Goal: Transaction & Acquisition: Obtain resource

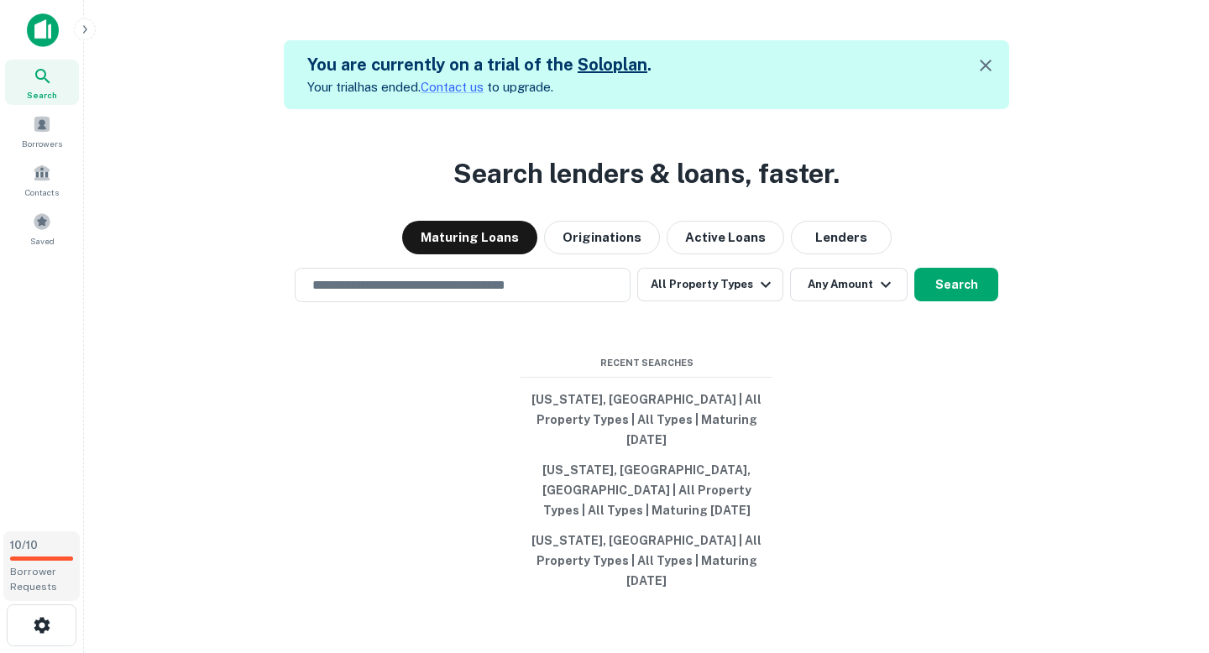
click at [46, 561] on div "10 / 10 Borrower Requests" at bounding box center [41, 566] width 76 height 70
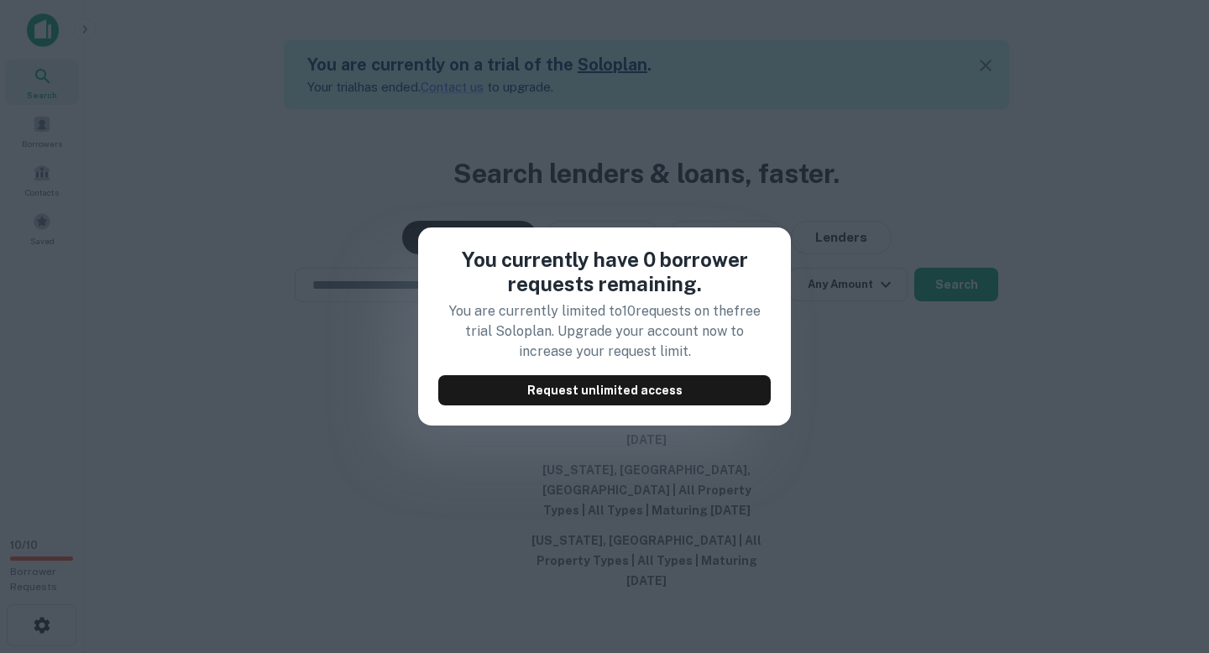
drag, startPoint x: 458, startPoint y: 249, endPoint x: 686, endPoint y: 412, distance: 280.5
click at [686, 412] on div "You currently have 0 borrower requests remaining. You are currently limited to …" at bounding box center [604, 327] width 373 height 198
copy div "You currently have 0 borrower requests remaining. You are currently limited to …"
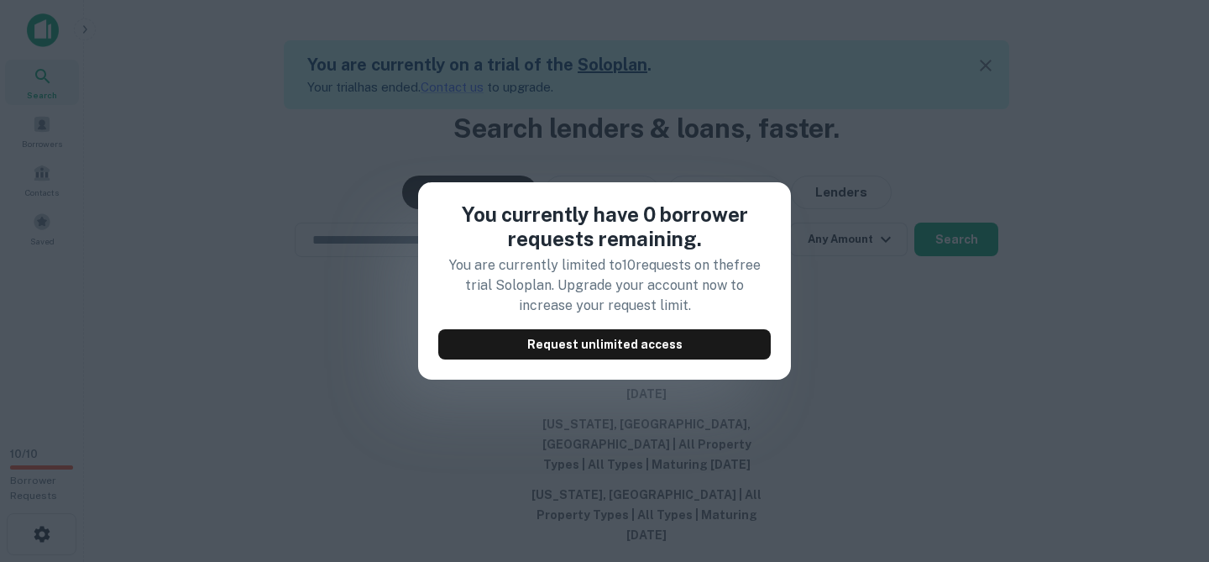
click at [737, 296] on p "You are currently limited to 10 requests on the free trial Solo plan. Upgrade y…" at bounding box center [604, 285] width 332 height 60
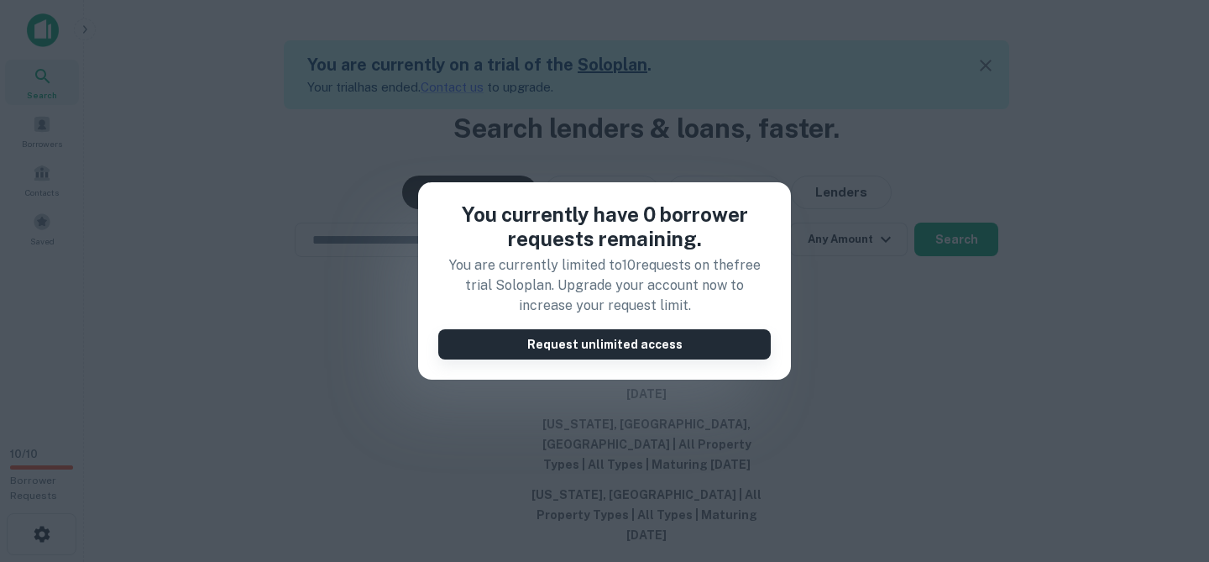
click at [698, 337] on button "Request unlimited access" at bounding box center [604, 344] width 332 height 30
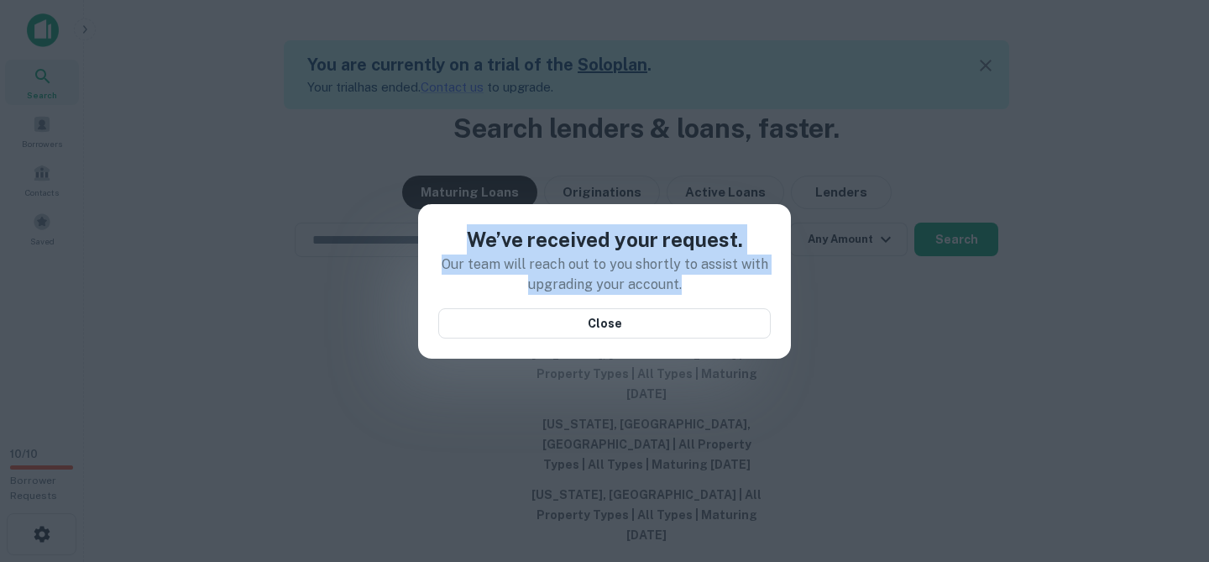
drag, startPoint x: 683, startPoint y: 287, endPoint x: 439, endPoint y: 238, distance: 249.3
click at [439, 238] on div "We’ve received your request. Our team will reach out to you shortly to assist w…" at bounding box center [604, 281] width 332 height 114
copy div "We’ve received your request. Our team will reach out to you shortly to assist w…"
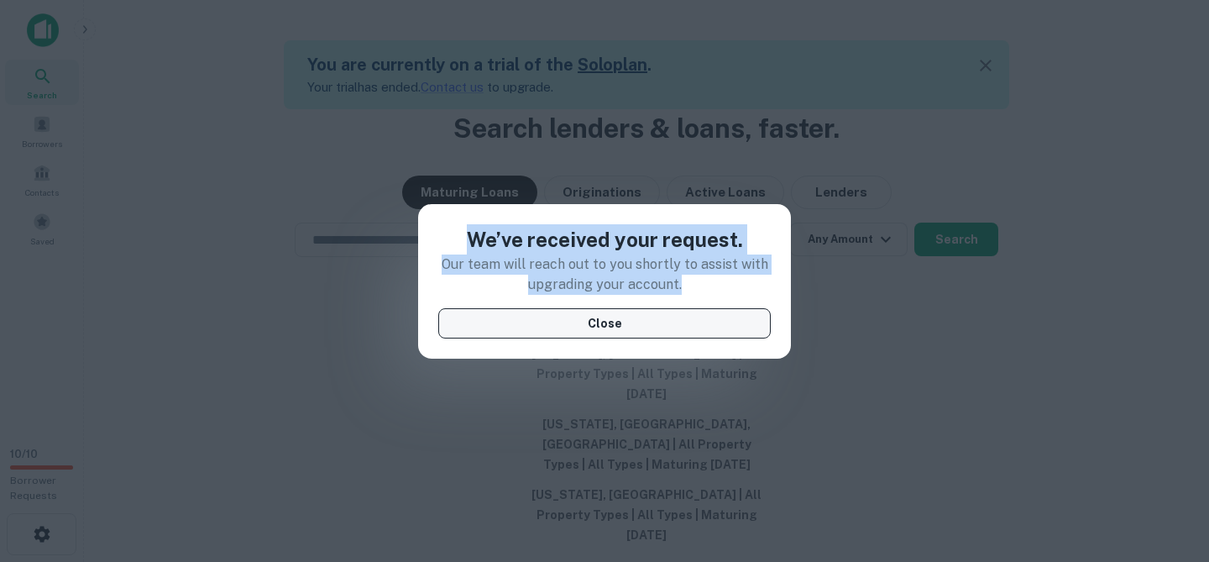
click at [713, 311] on button "Close" at bounding box center [604, 323] width 332 height 30
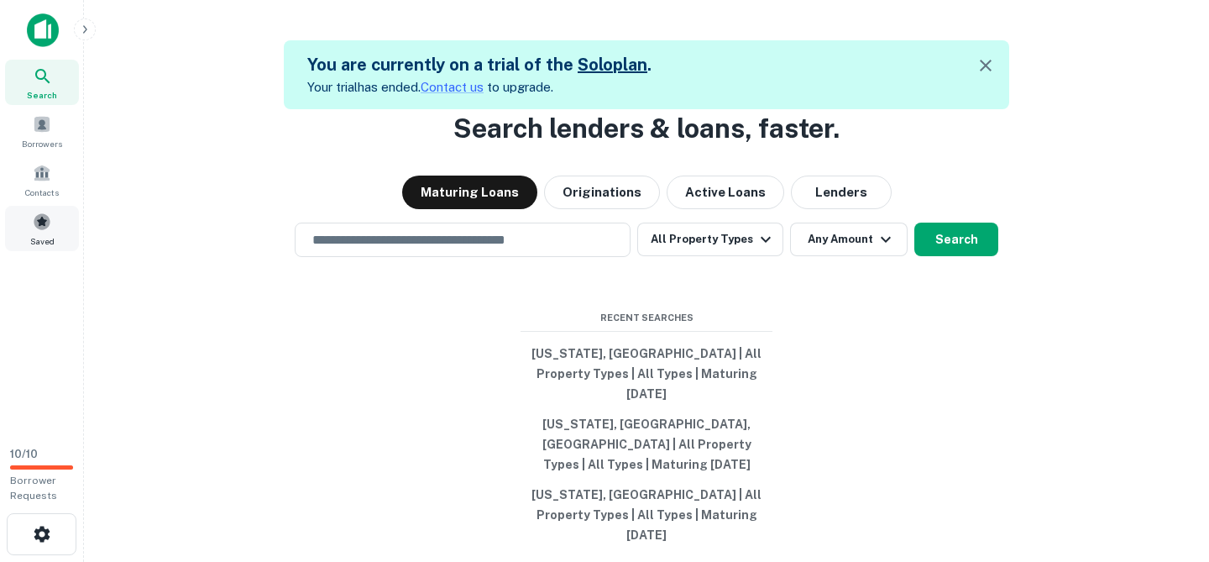
click at [36, 235] on span "Saved" at bounding box center [42, 240] width 24 height 13
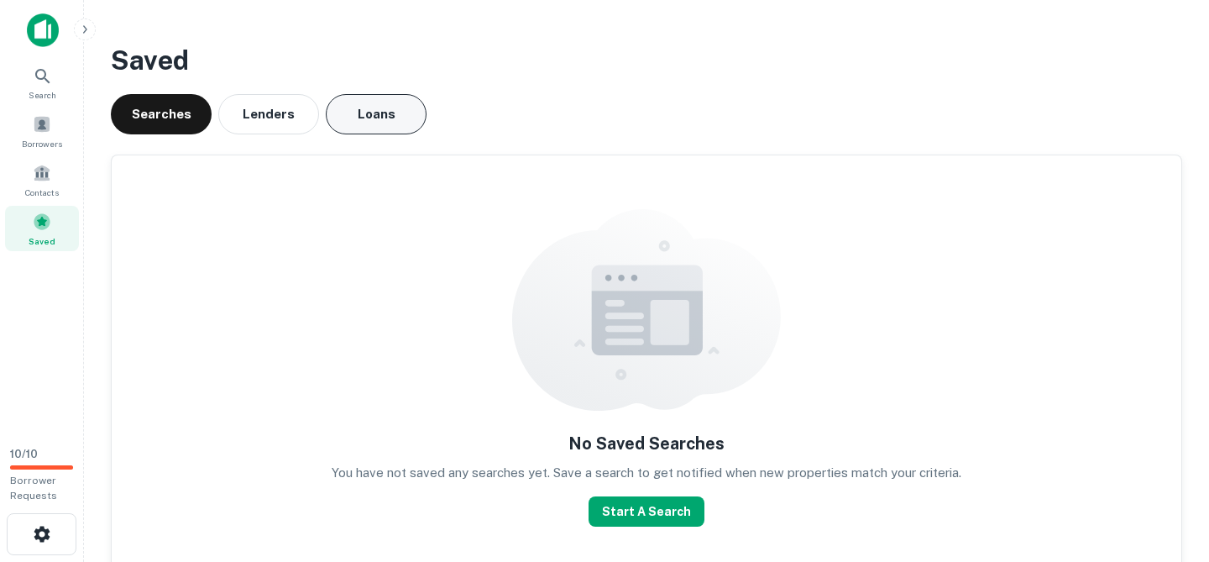
click at [361, 111] on button "Loans" at bounding box center [376, 114] width 101 height 40
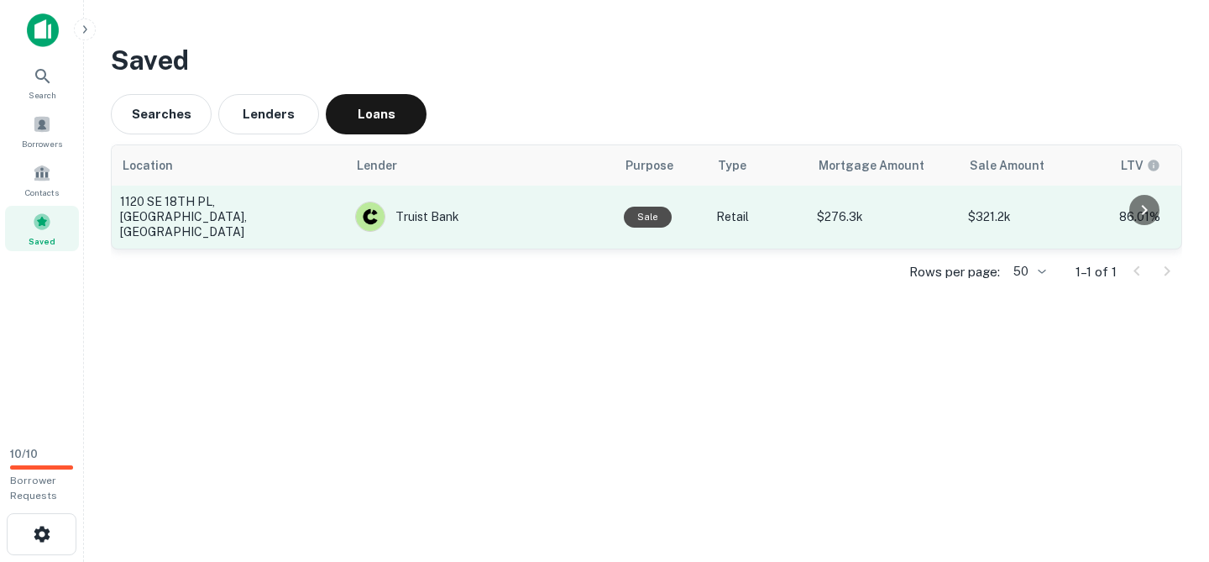
click at [228, 221] on td "1120 SE 18TH PL, Ocala, FL" at bounding box center [229, 217] width 235 height 63
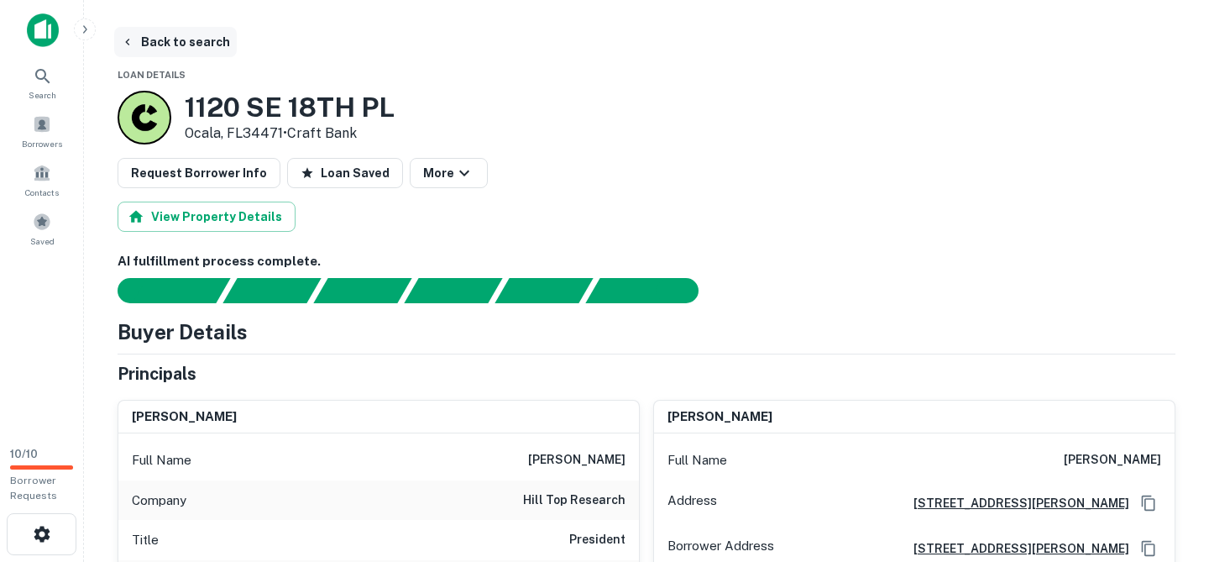
click at [167, 44] on button "Back to search" at bounding box center [175, 42] width 123 height 30
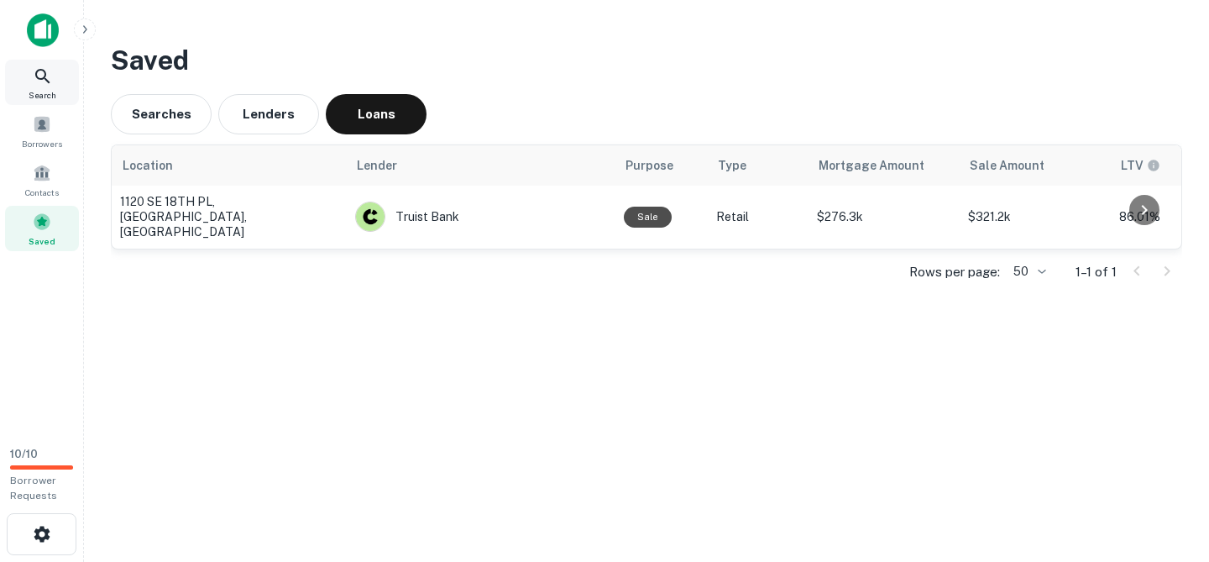
click at [55, 88] on span "Search" at bounding box center [43, 94] width 28 height 13
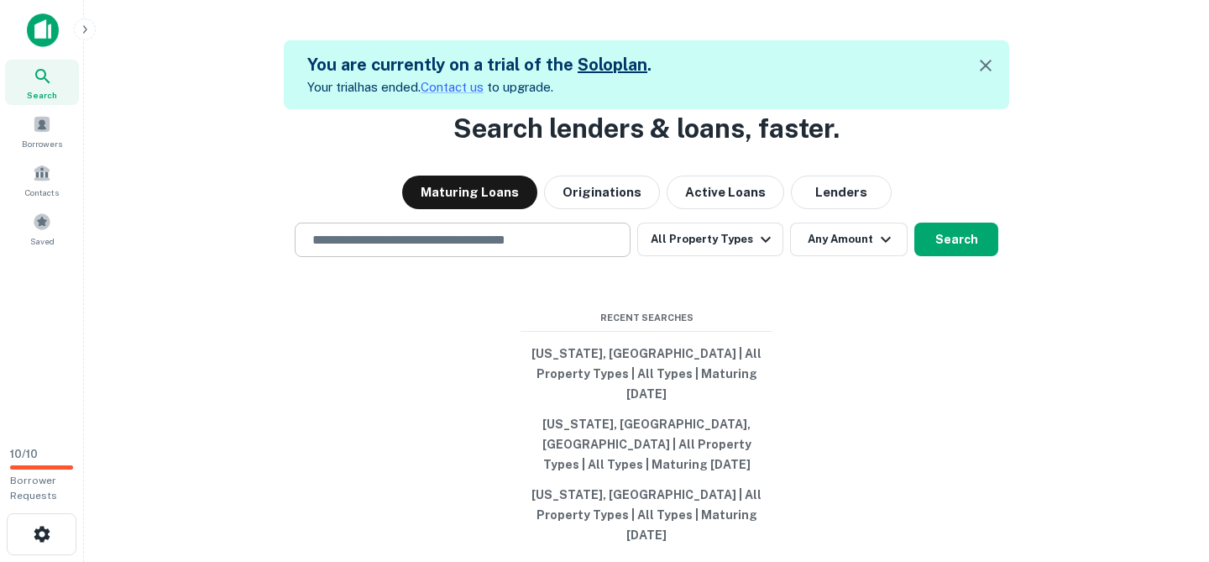
click at [462, 249] on input "text" at bounding box center [462, 239] width 321 height 19
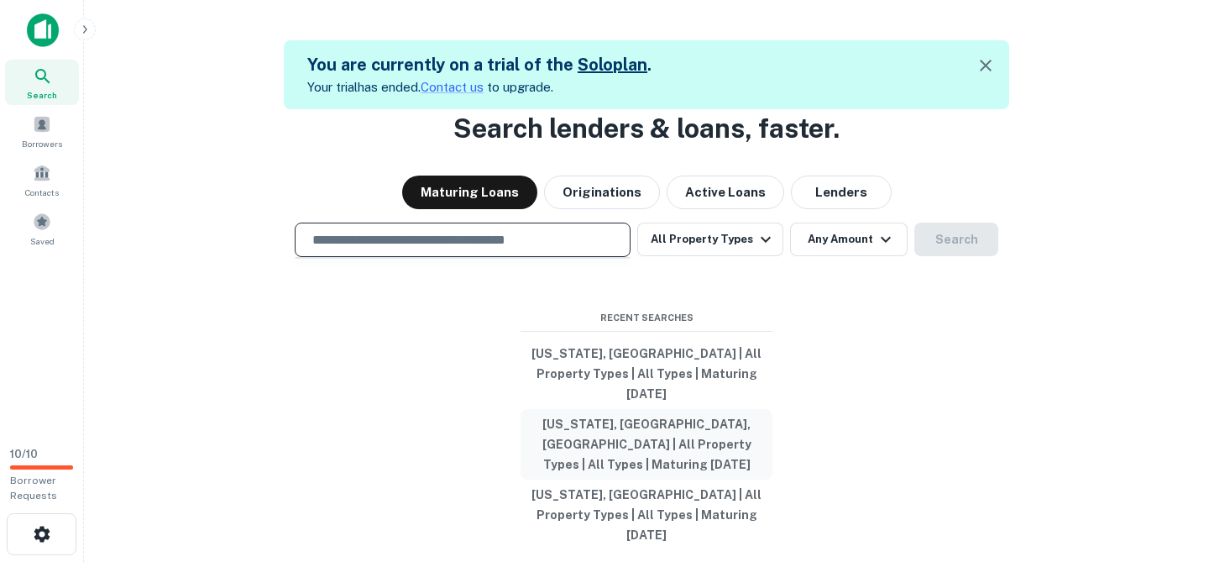
click at [610, 432] on button "[US_STATE], [GEOGRAPHIC_DATA], [GEOGRAPHIC_DATA] | All Property Types | All Typ…" at bounding box center [646, 444] width 252 height 71
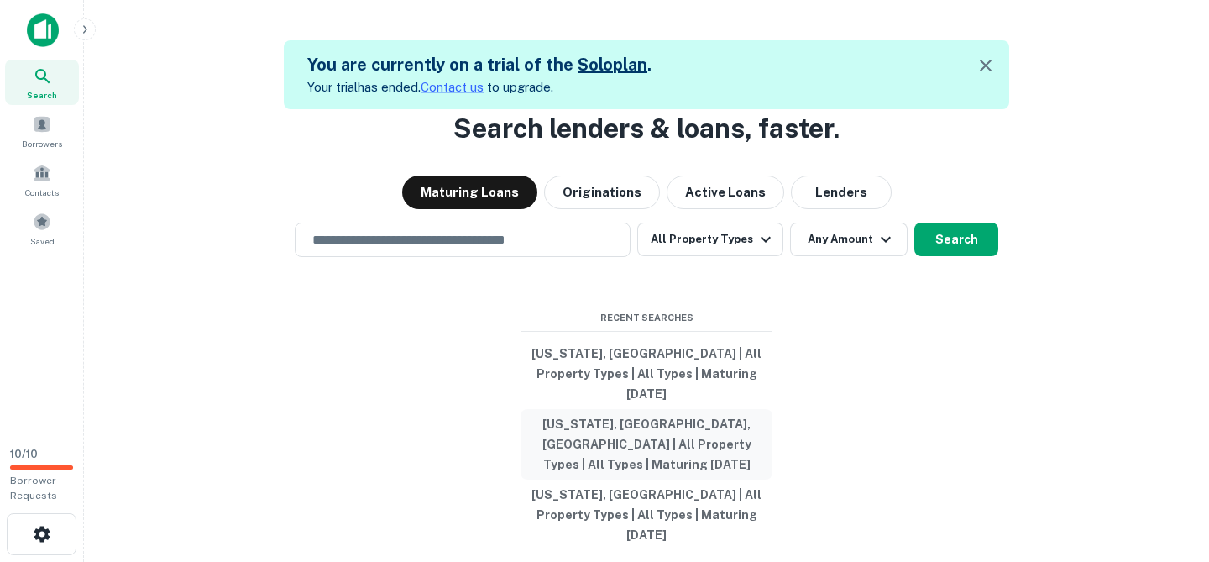
type input "**********"
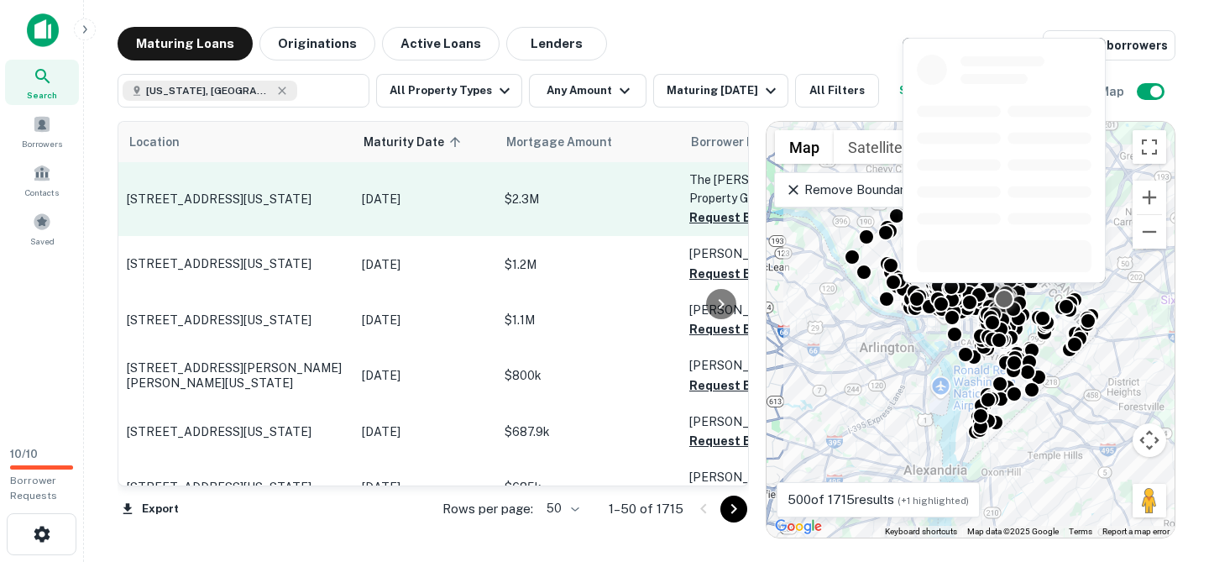
click at [344, 210] on td "[STREET_ADDRESS][US_STATE]" at bounding box center [235, 199] width 235 height 74
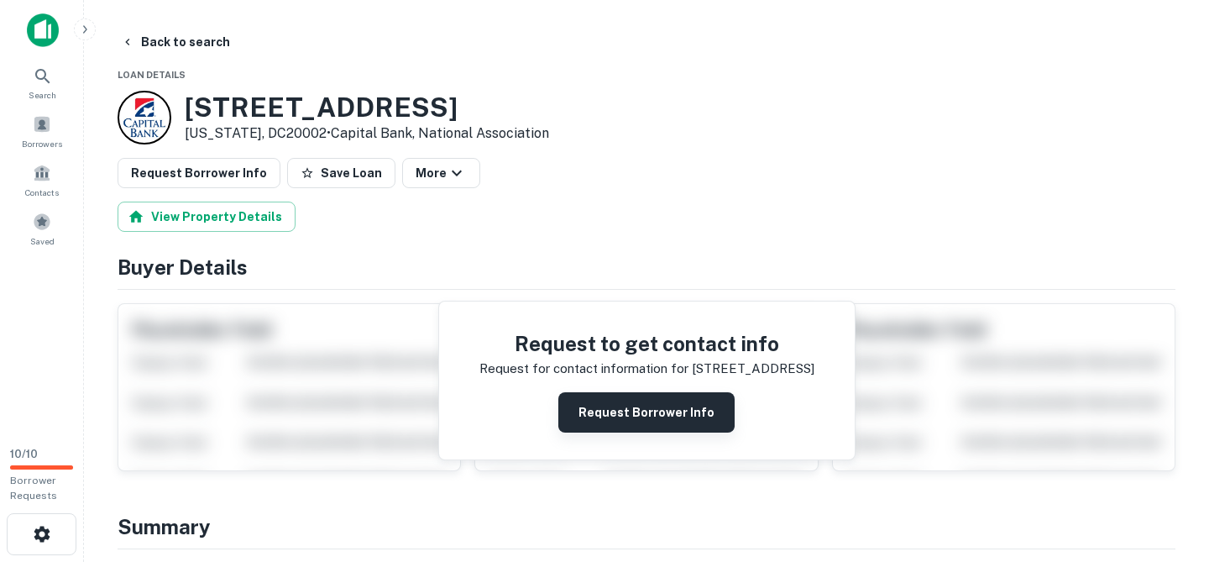
click at [604, 406] on button "Request Borrower Info" at bounding box center [646, 412] width 176 height 40
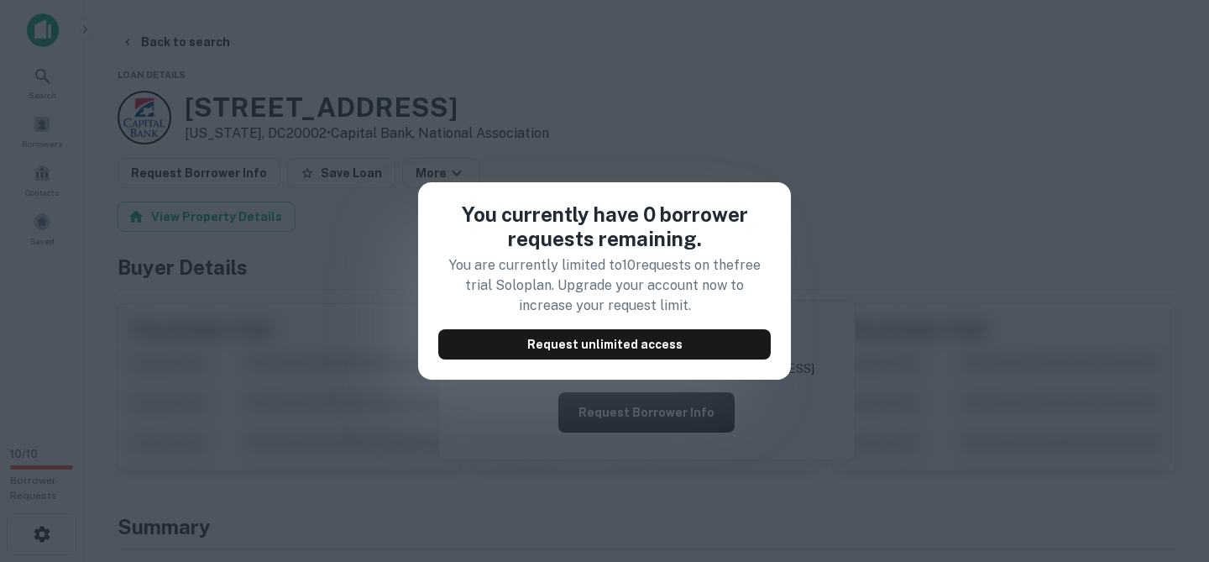
click at [808, 132] on div "You currently have 0 borrower requests remaining. You are currently limited to …" at bounding box center [604, 281] width 1209 height 562
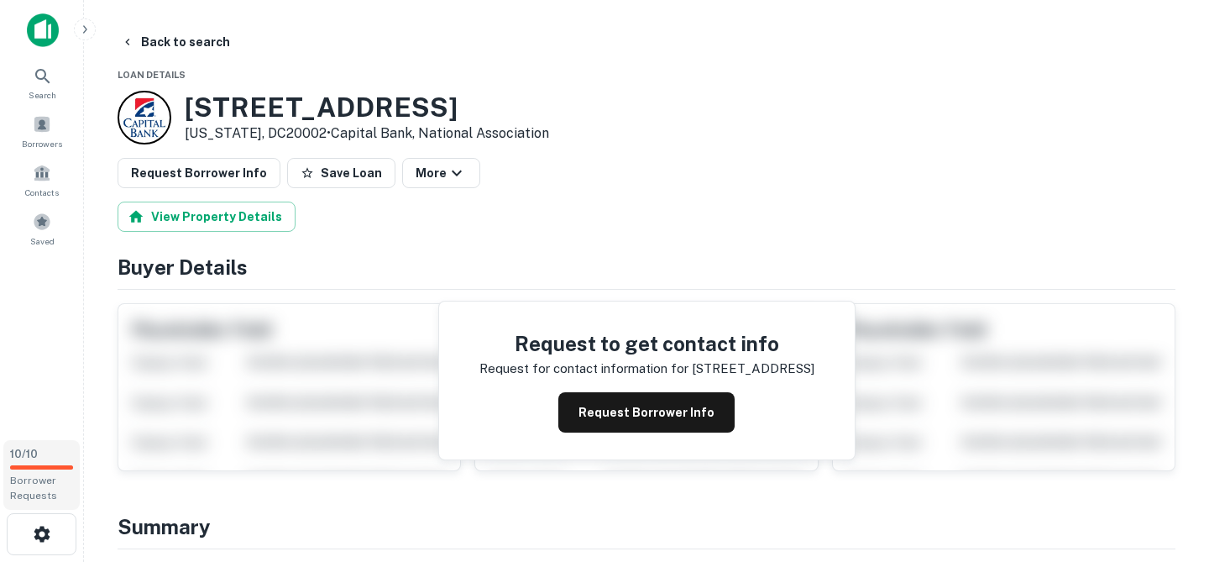
click at [52, 461] on div "10 / 10 Borrower Requests" at bounding box center [41, 475] width 76 height 70
